Goal: Obtain resource: Download file/media

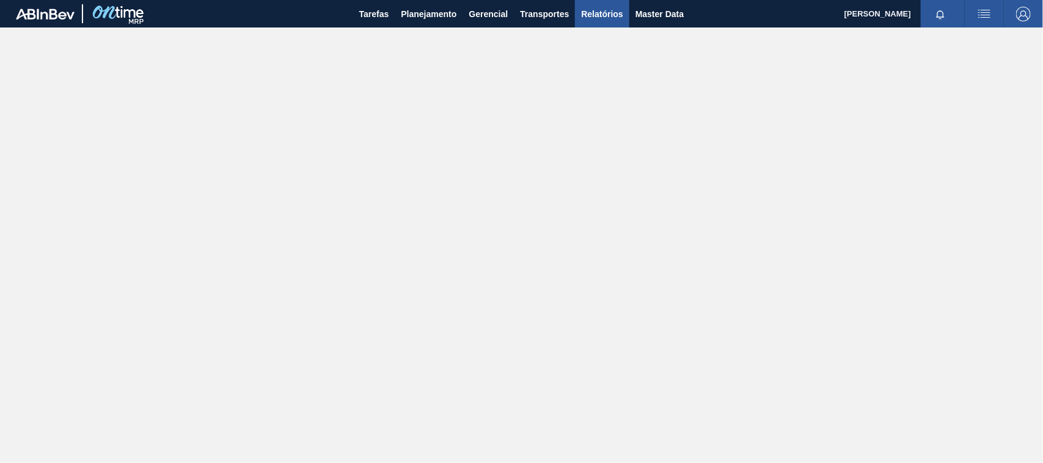
click at [610, 13] on span "Relatórios" at bounding box center [602, 14] width 42 height 15
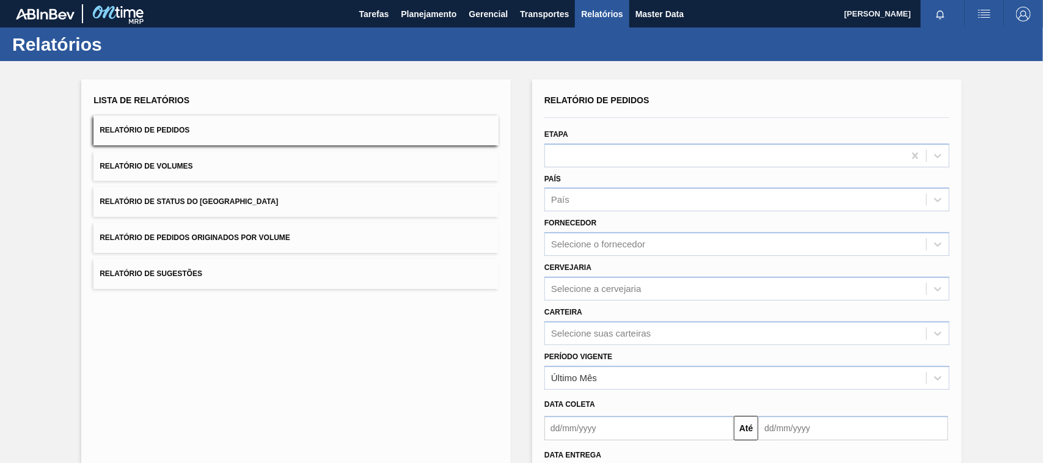
click at [266, 233] on span "Relatório de Pedidos Originados por Volume" at bounding box center [195, 237] width 191 height 9
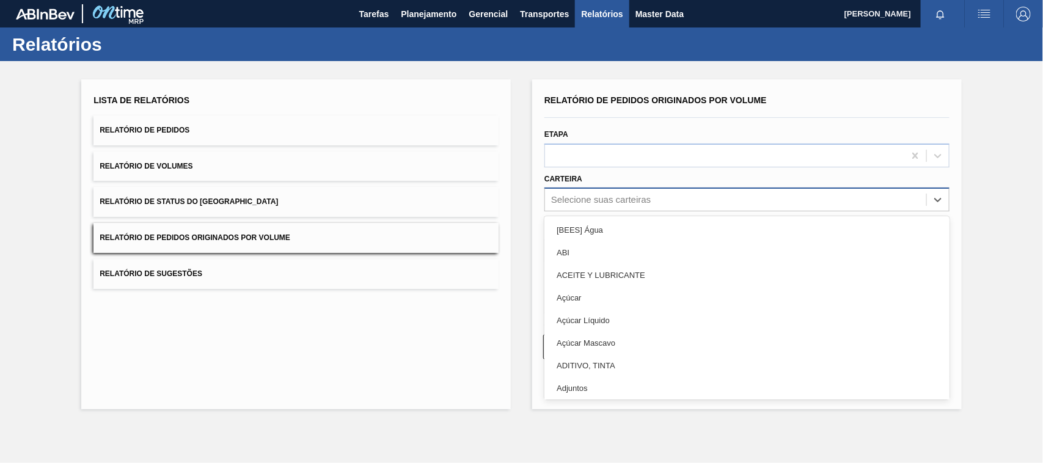
click at [582, 200] on div "Selecione suas carteiras" at bounding box center [601, 200] width 100 height 10
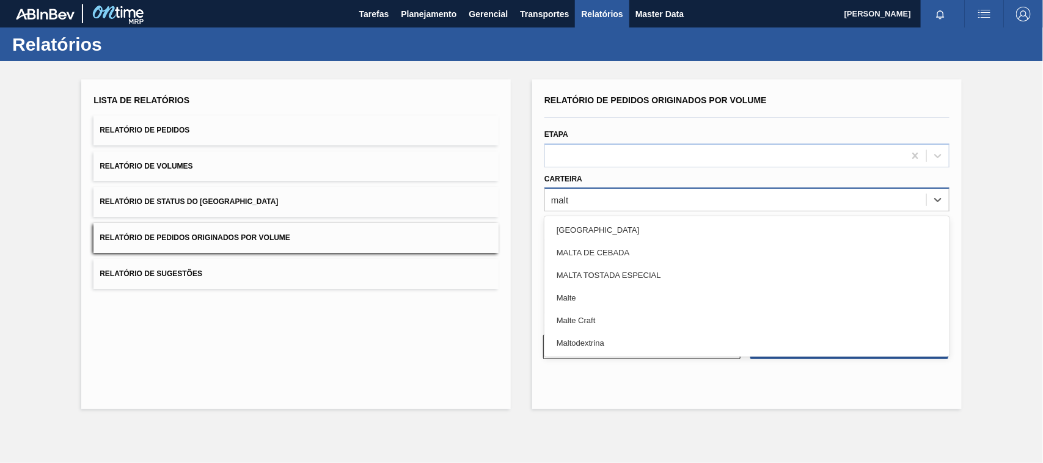
type input "malte"
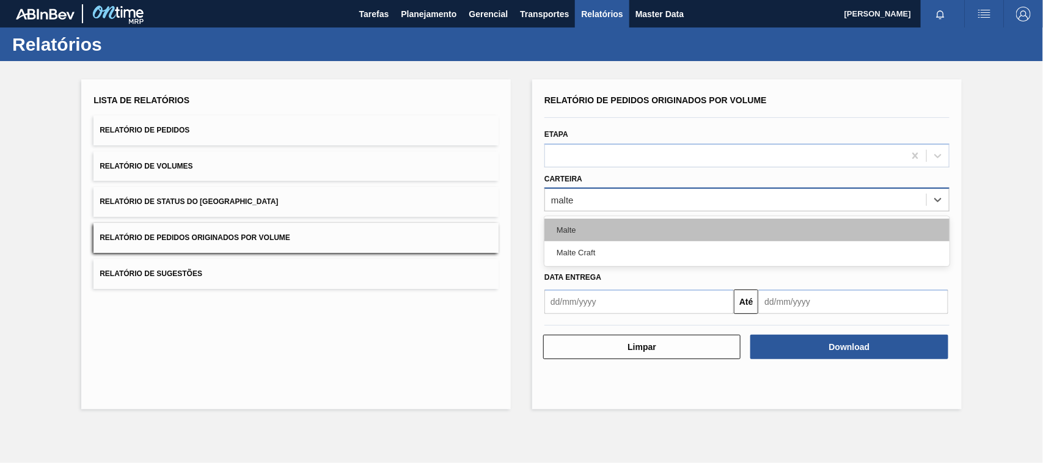
click at [570, 224] on div "Malte" at bounding box center [746, 230] width 405 height 23
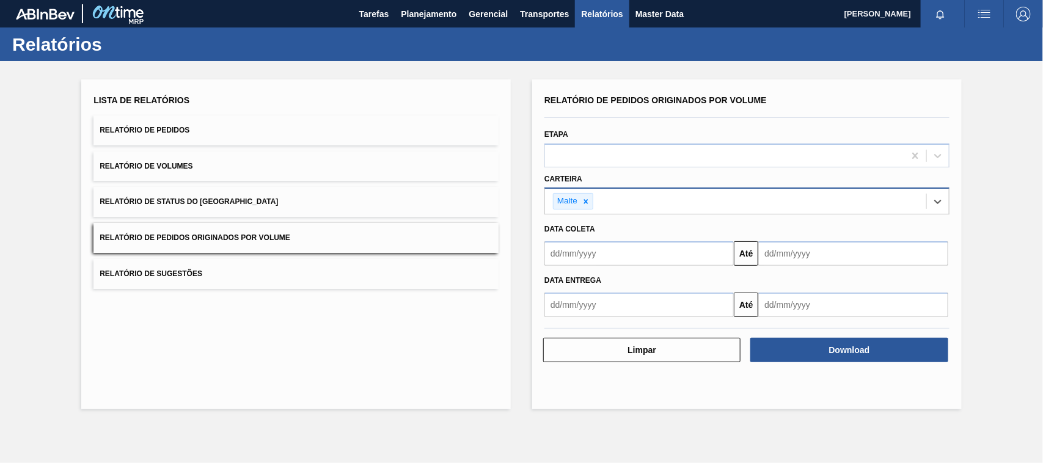
click at [579, 257] on input "text" at bounding box center [638, 253] width 189 height 24
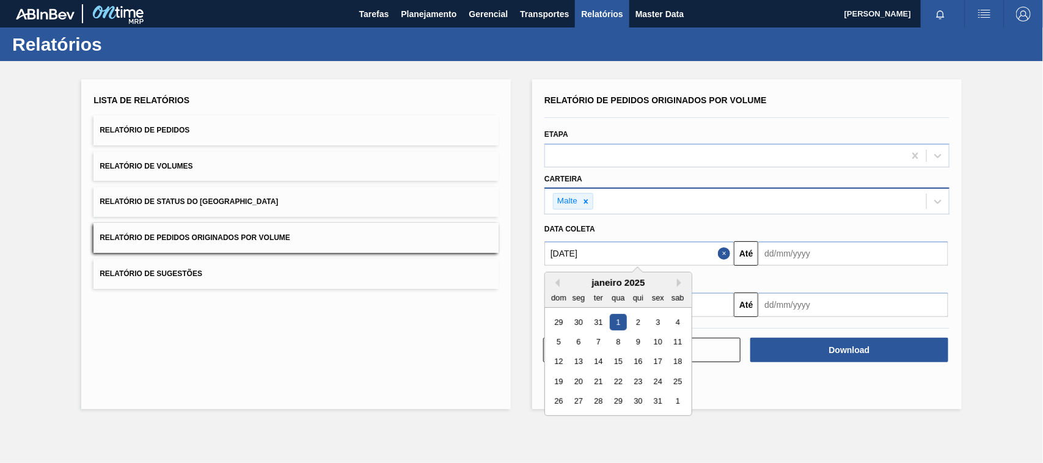
type input "[DATE]"
click at [614, 320] on div "1" at bounding box center [618, 322] width 16 height 16
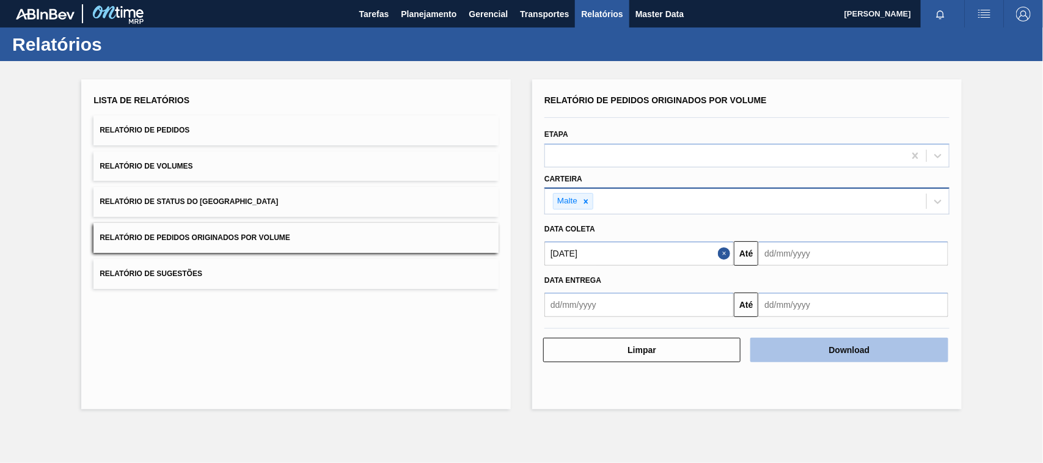
click at [825, 342] on button "Download" at bounding box center [848, 350] width 197 height 24
